Goal: Information Seeking & Learning: Learn about a topic

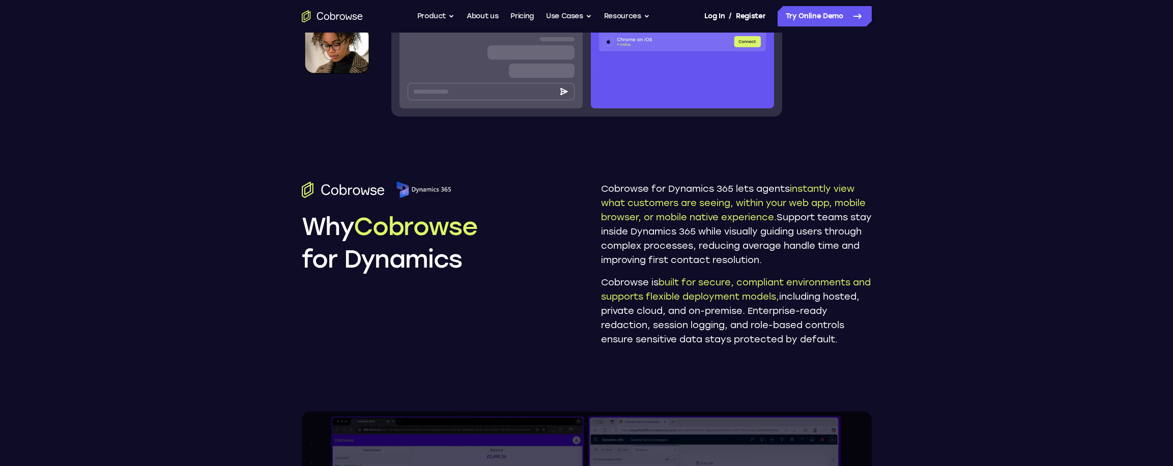
scroll to position [509, 0]
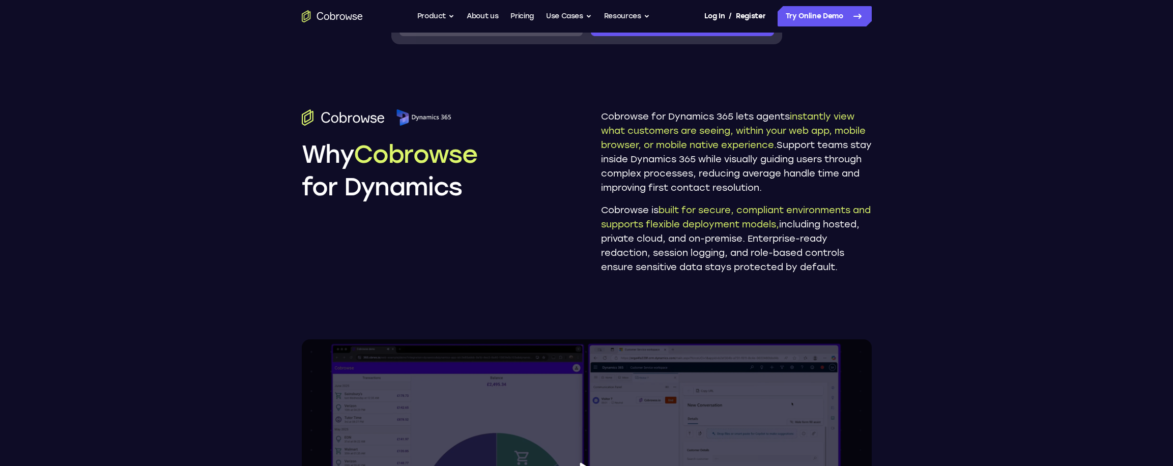
click at [253, 22] on nav "Go back Powerful, Flexible and Trustworthy. Avoid all extra friction for both A…" at bounding box center [586, 16] width 1173 height 33
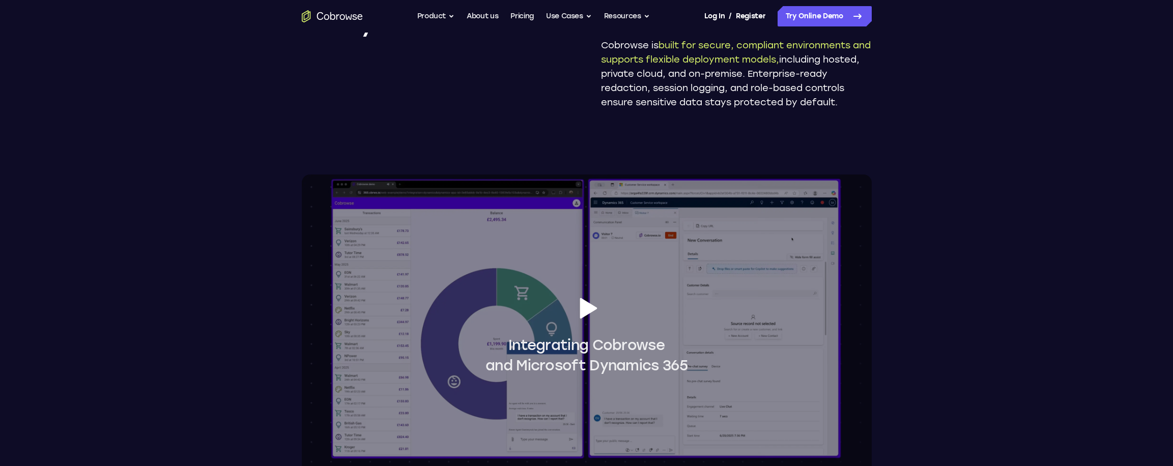
scroll to position [713, 0]
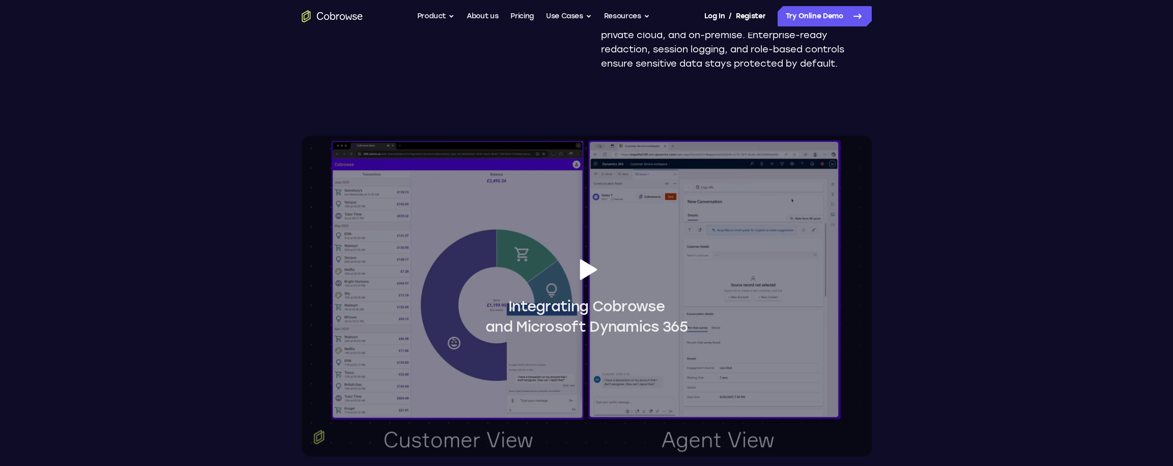
click at [589, 271] on icon at bounding box center [588, 270] width 17 height 21
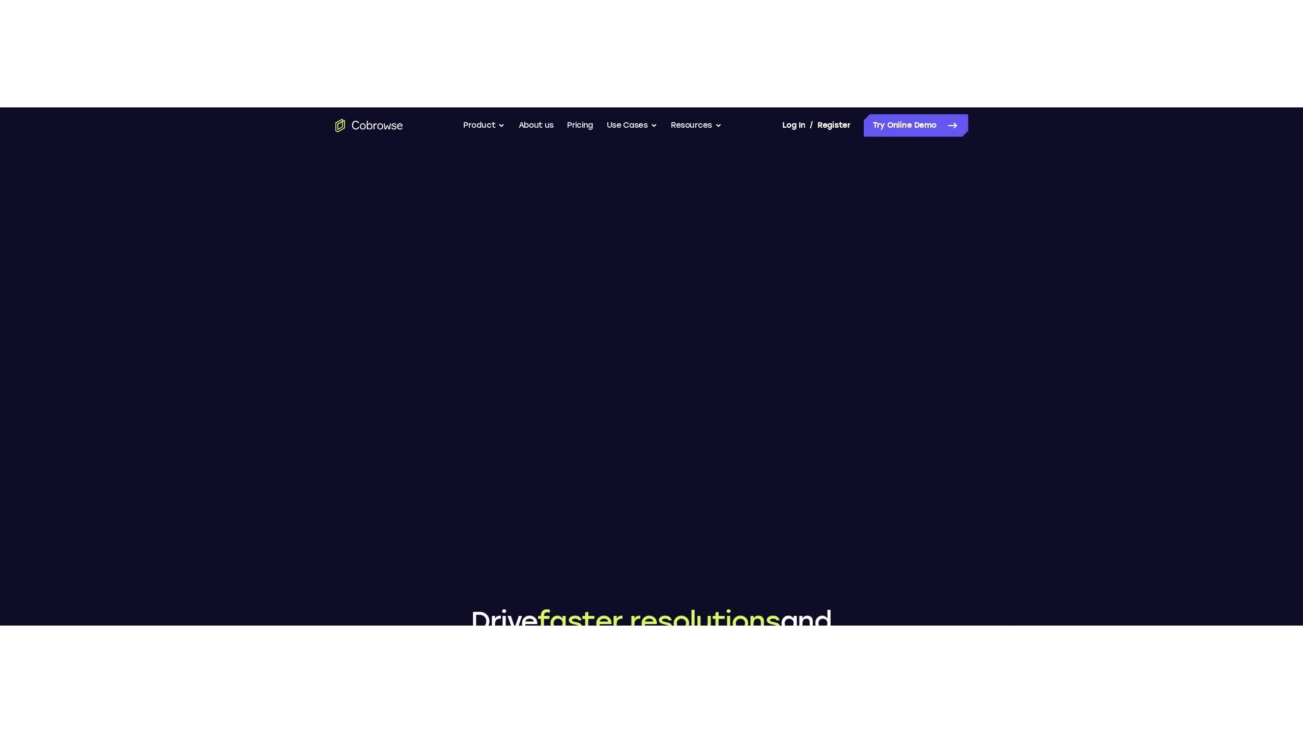
scroll to position [764, 0]
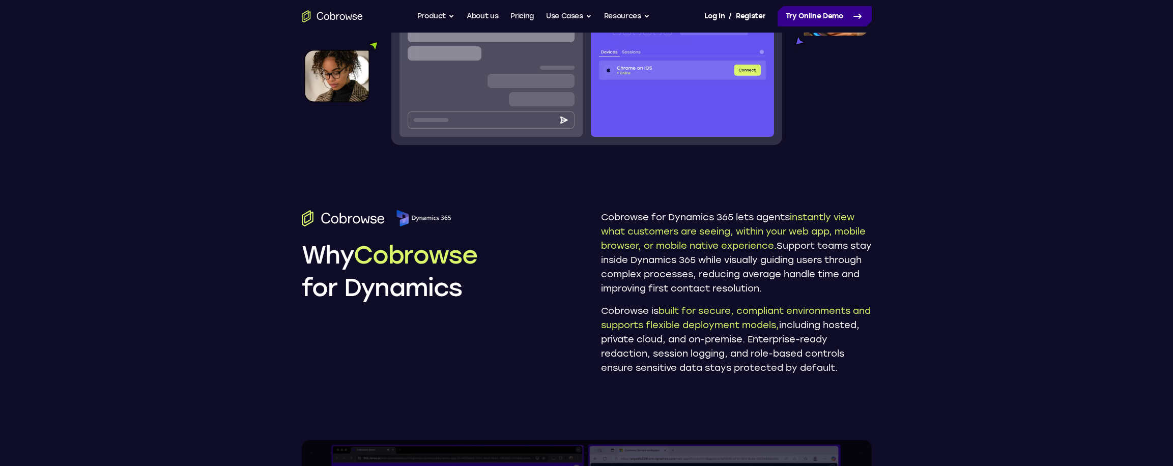
scroll to position [407, 0]
click at [796, 14] on link "Try Online Demo" at bounding box center [825, 16] width 94 height 20
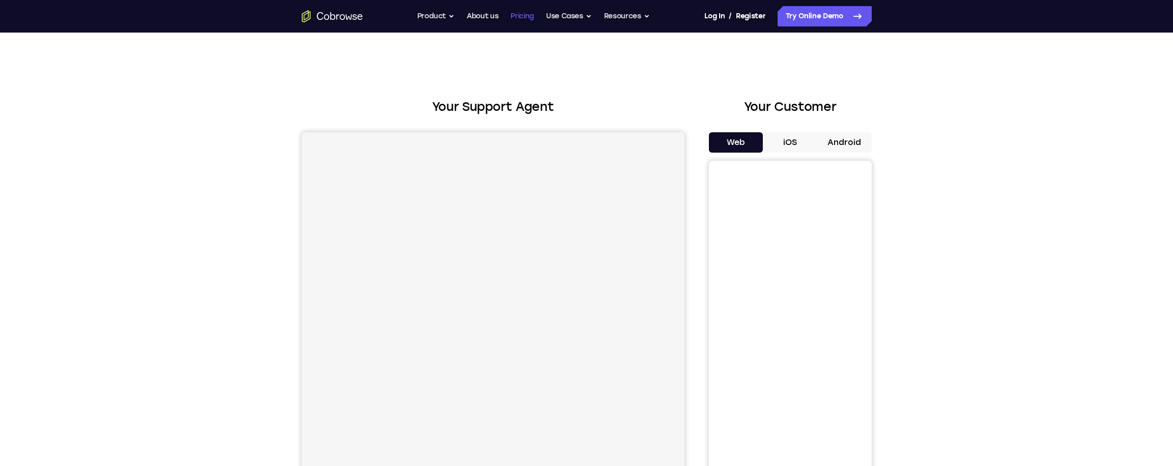
click at [520, 14] on link "Pricing" at bounding box center [522, 16] width 23 height 20
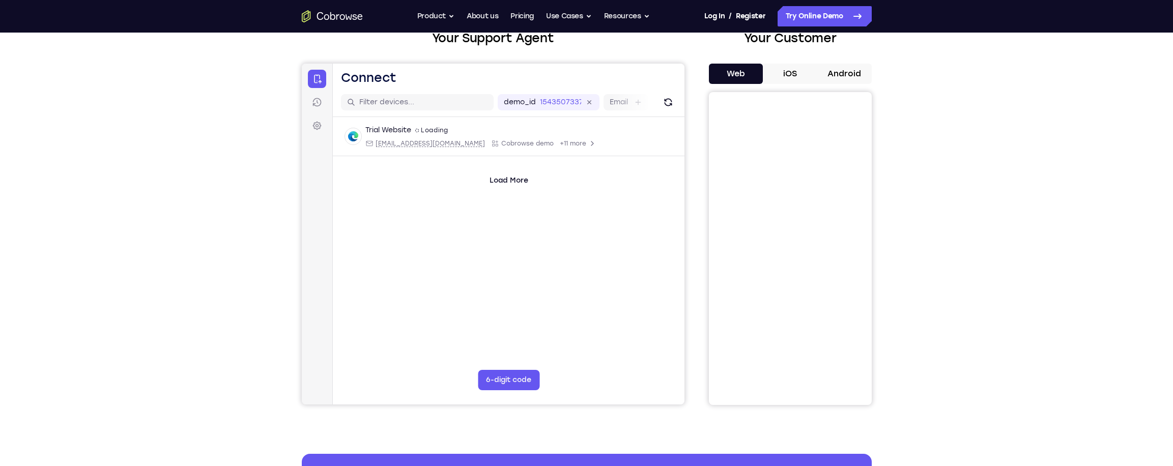
scroll to position [51, 0]
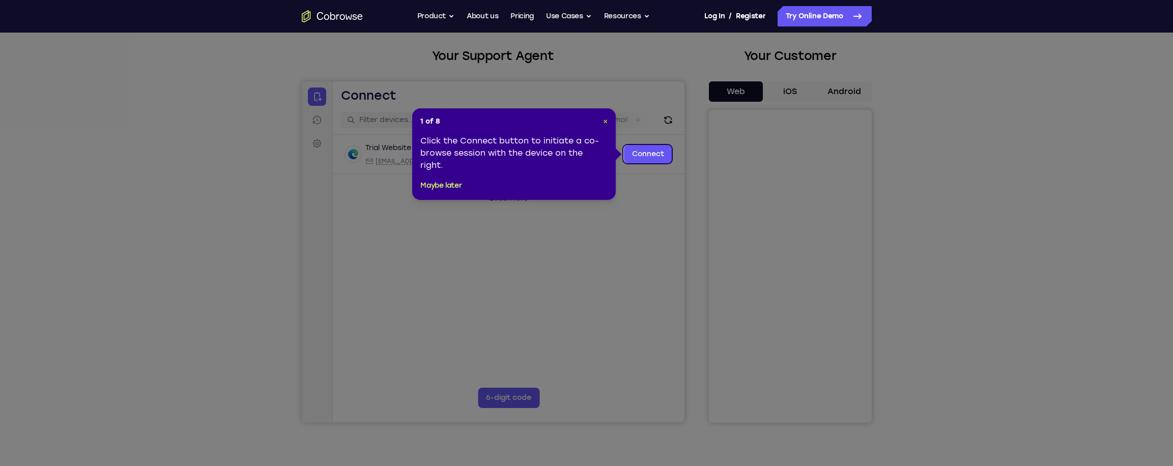
click at [603, 119] on span "×" at bounding box center [605, 121] width 5 height 9
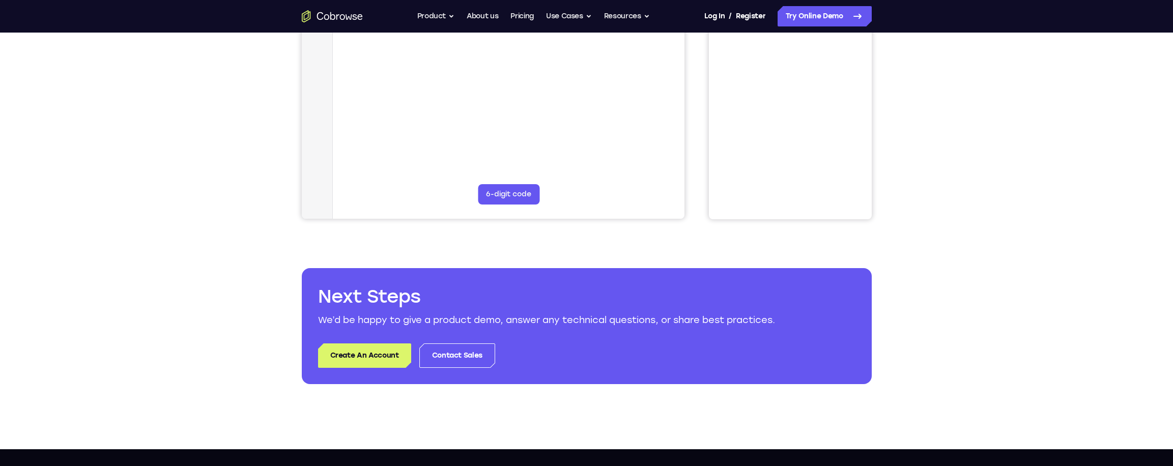
scroll to position [0, 0]
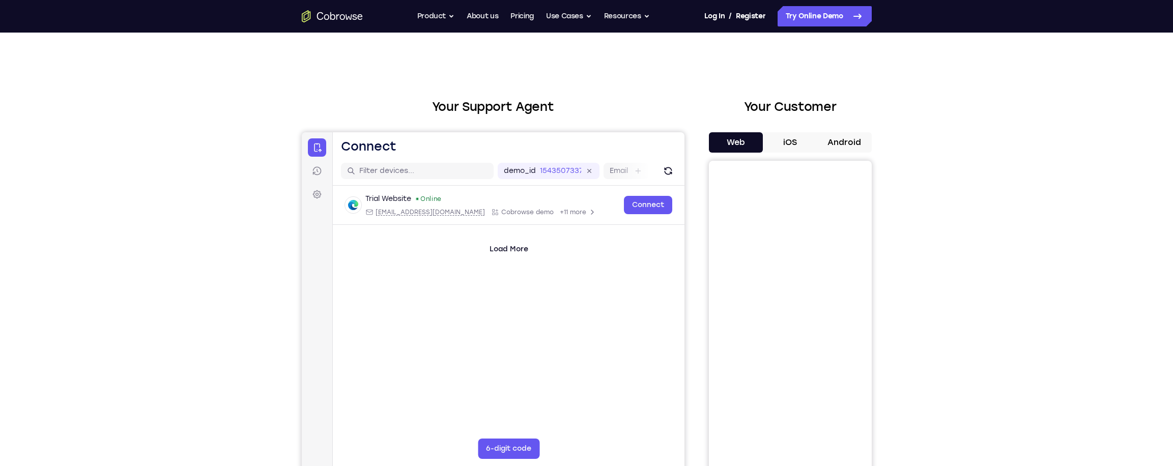
click at [358, 20] on icon "Go to the home page" at bounding box center [332, 16] width 61 height 12
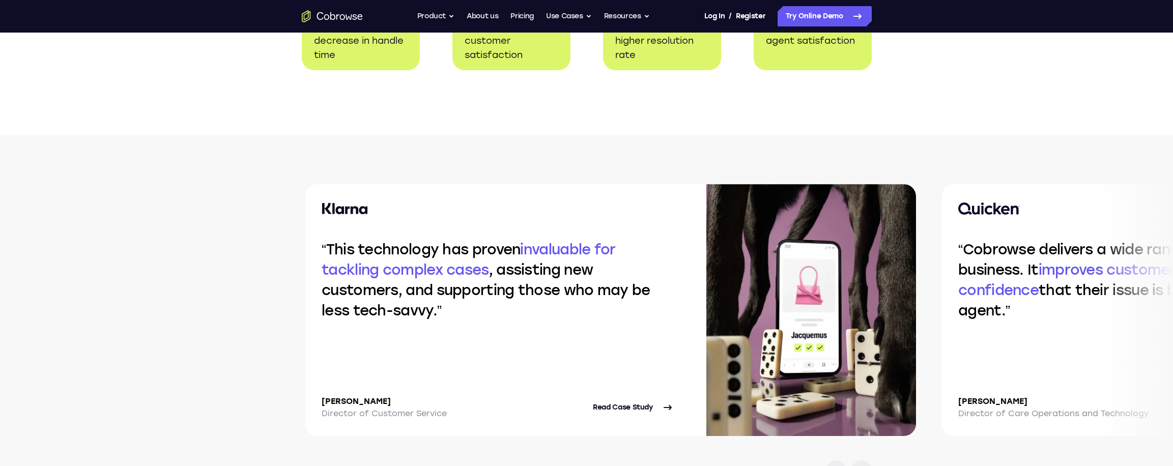
scroll to position [2138, 0]
